Goal: Check status: Check status

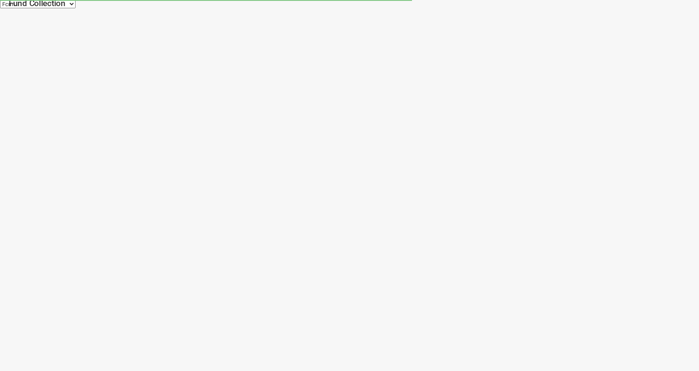
select select "100"
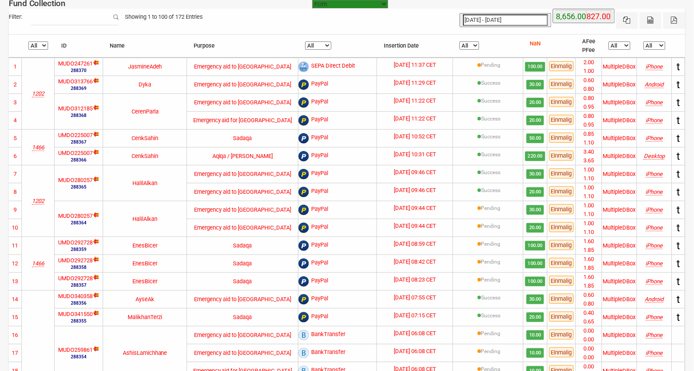
type input "15-09-2025"
click at [508, 19] on input "[DATE] - [DATE]" at bounding box center [505, 19] width 85 height 11
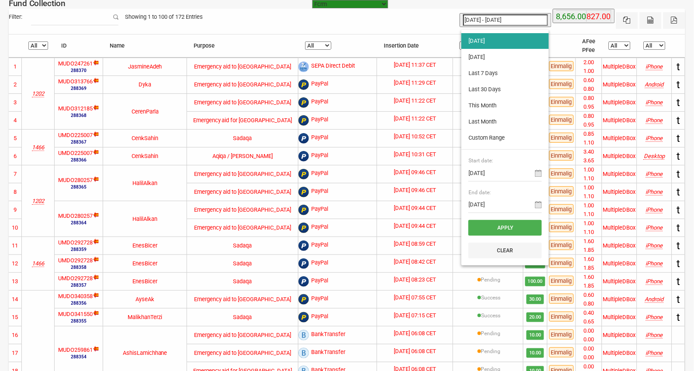
click at [485, 37] on li "[DATE]" at bounding box center [504, 41] width 87 height 16
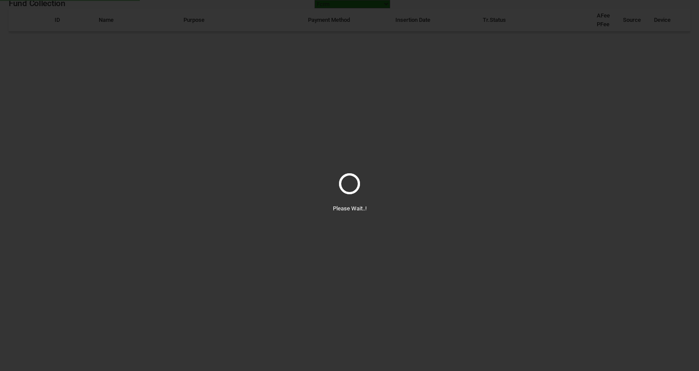
select select "100"
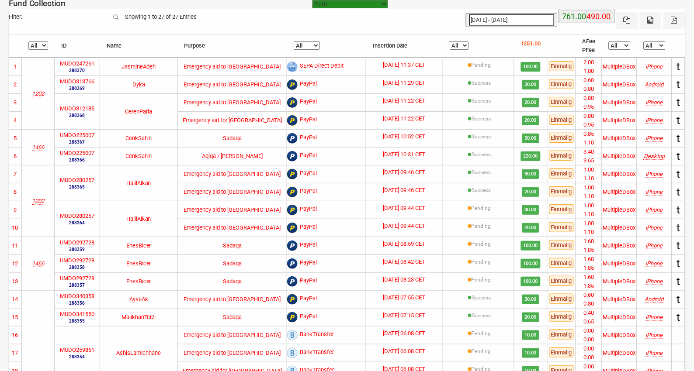
type input "15-09-2025"
click at [514, 19] on input "[DATE] - [DATE]" at bounding box center [511, 19] width 85 height 11
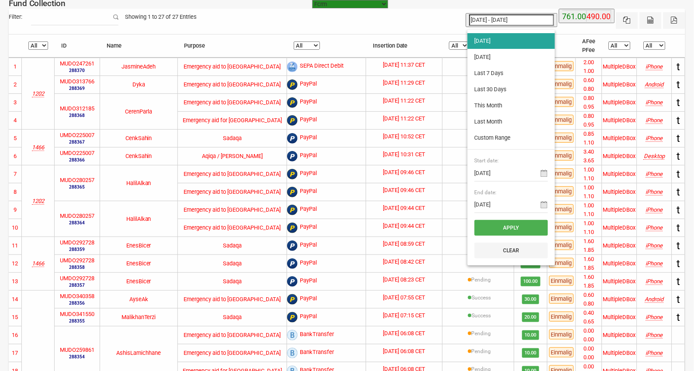
click at [326, 159] on small at bounding box center [369, 157] width 112 height 12
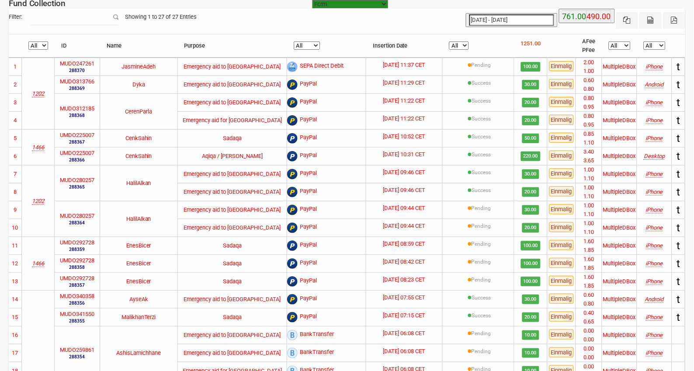
click at [509, 20] on input "[DATE] - [DATE]" at bounding box center [511, 19] width 85 height 11
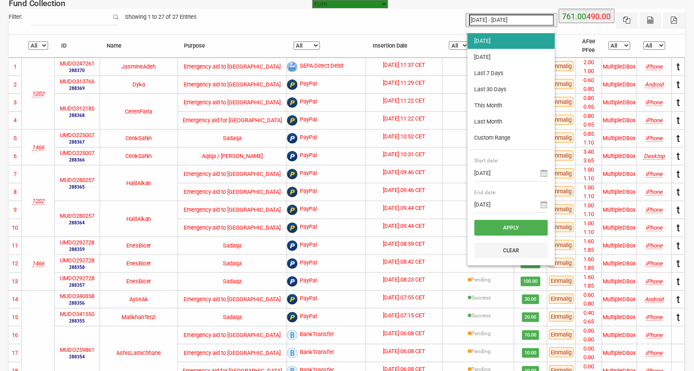
type input "14-09-2025"
click at [495, 54] on li "[DATE]" at bounding box center [511, 57] width 87 height 16
type input "14-09-2025 - 14-09-2025"
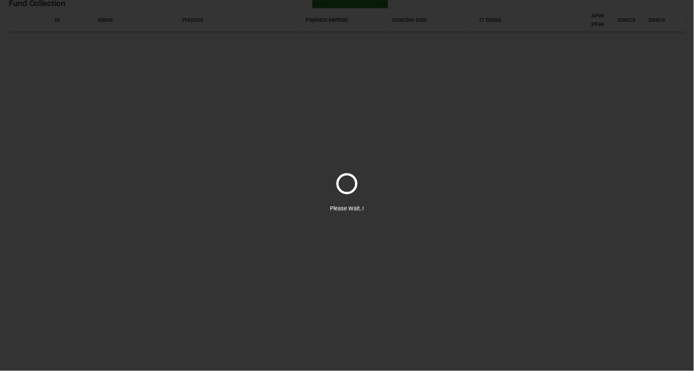
select select "100"
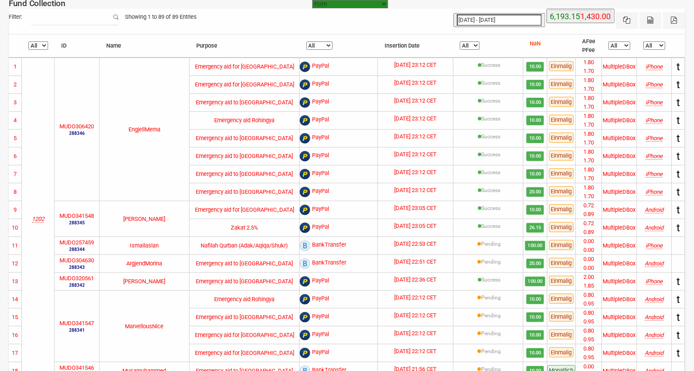
type input "14-09-2025"
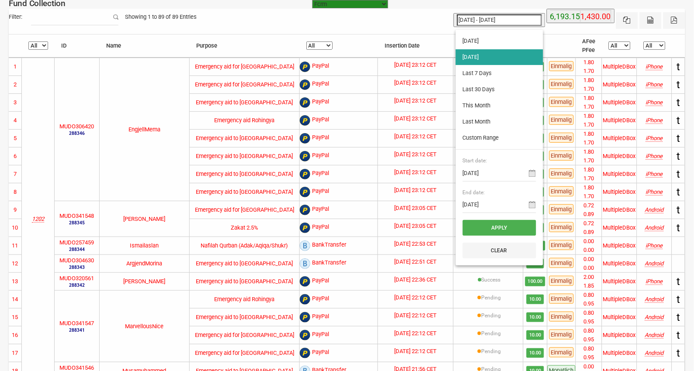
click at [497, 22] on input "14-09-2025 - 14-09-2025" at bounding box center [499, 19] width 85 height 11
type input "15-09-2025"
click at [481, 38] on li "[DATE]" at bounding box center [499, 41] width 87 height 16
type input "[DATE] - [DATE]"
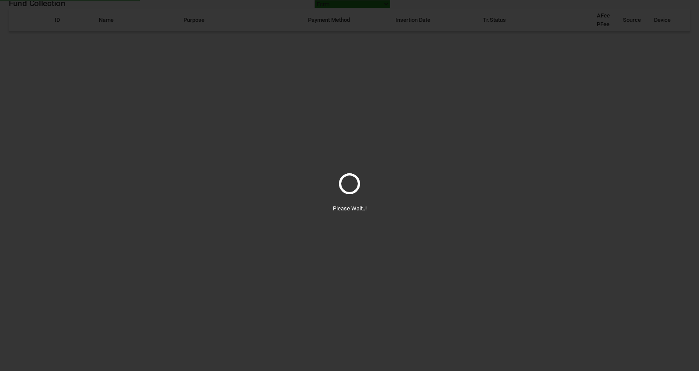
select select "100"
